Goal: Transaction & Acquisition: Purchase product/service

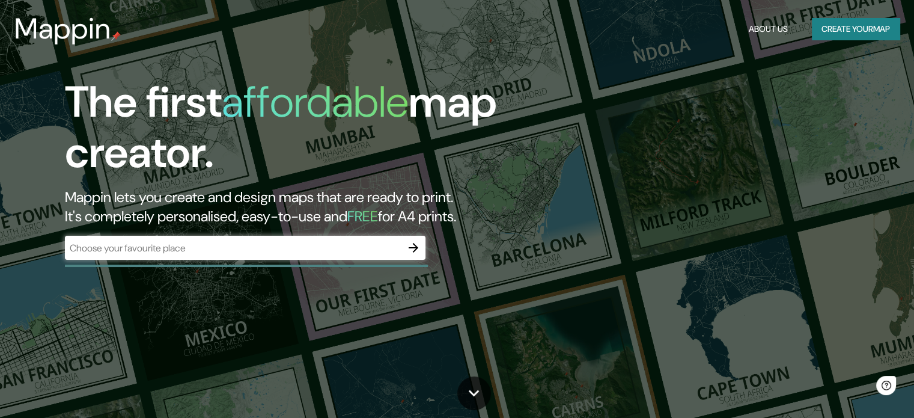
click at [286, 258] on div "​" at bounding box center [245, 248] width 361 height 24
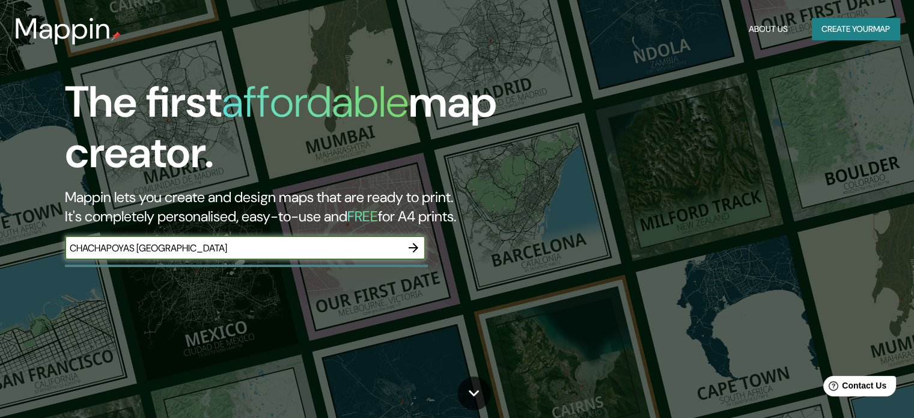
type input "CHACHAPOYAS [GEOGRAPHIC_DATA]"
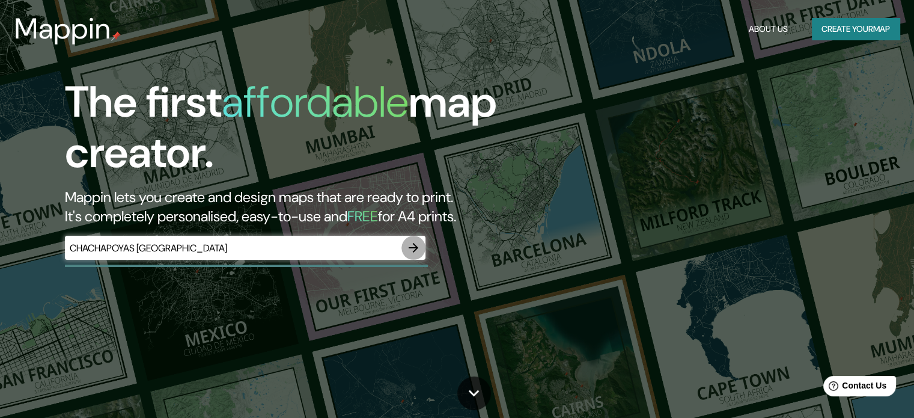
click at [411, 243] on icon "button" at bounding box center [413, 247] width 14 height 14
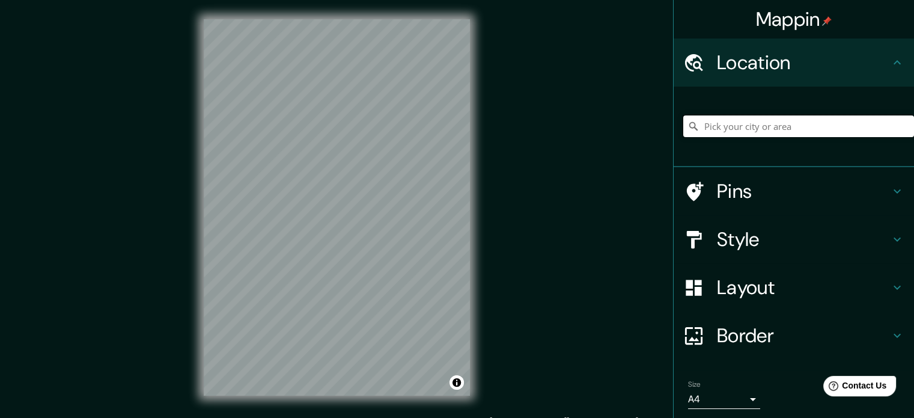
click at [762, 129] on input "Pick your city or area" at bounding box center [799, 126] width 231 height 22
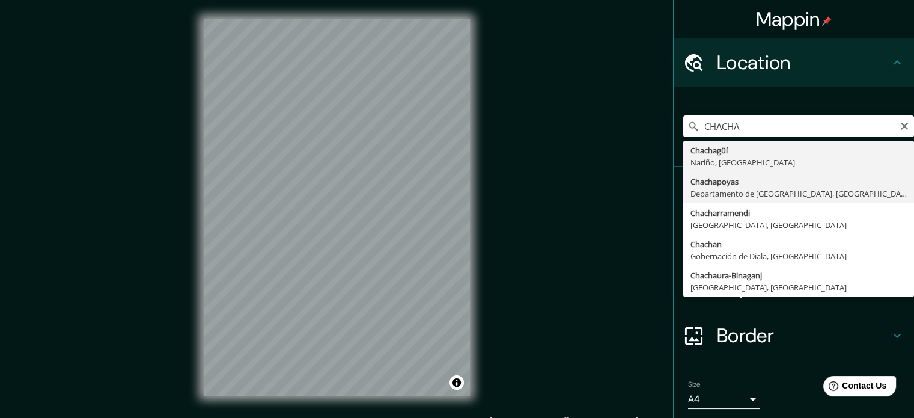
type input "Chachapoyas, [GEOGRAPHIC_DATA], [GEOGRAPHIC_DATA]"
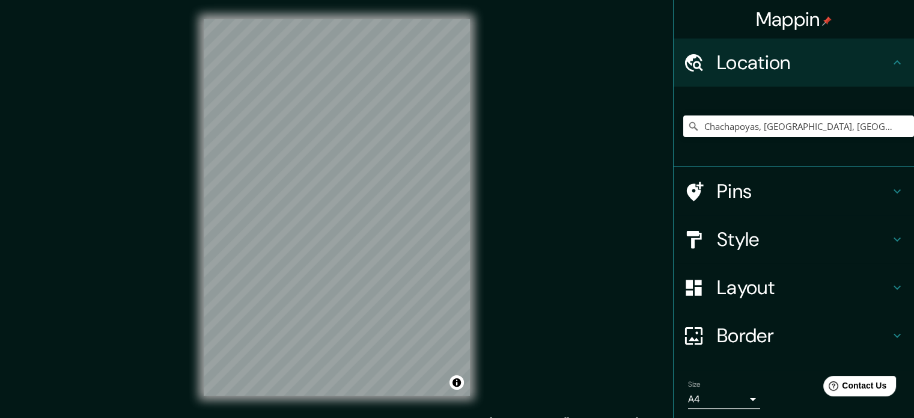
click at [475, 237] on div "© Mapbox © OpenStreetMap Improve this map" at bounding box center [337, 207] width 305 height 415
click at [776, 191] on h4 "Pins" at bounding box center [803, 191] width 173 height 24
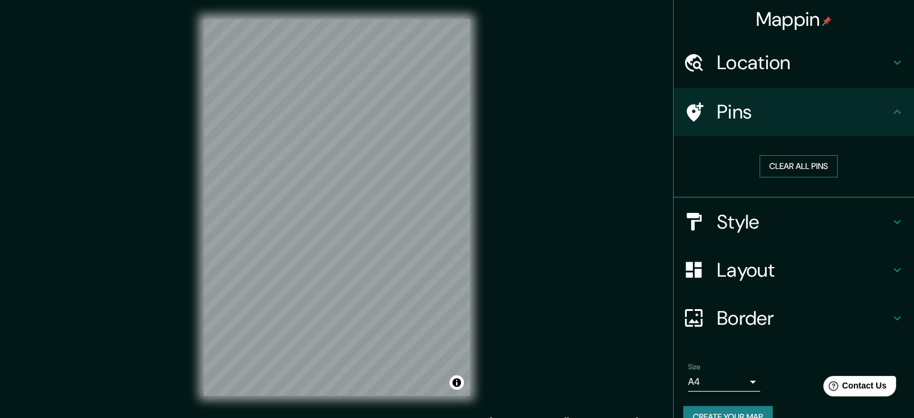
click at [800, 162] on button "Clear all pins" at bounding box center [799, 166] width 78 height 22
click at [792, 213] on h4 "Style" at bounding box center [803, 222] width 173 height 24
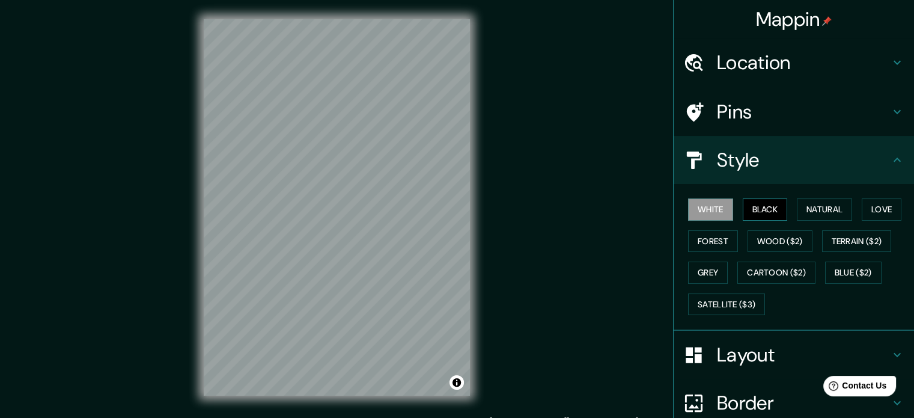
click at [759, 213] on button "Black" at bounding box center [765, 209] width 45 height 22
click at [859, 268] on button "Blue ($2)" at bounding box center [853, 273] width 57 height 22
